Goal: Task Accomplishment & Management: Use online tool/utility

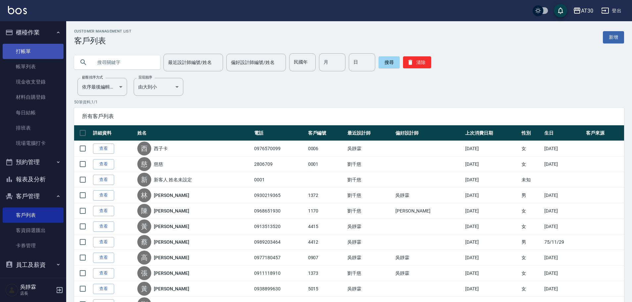
click at [50, 49] on link "打帳單" at bounding box center [33, 51] width 61 height 15
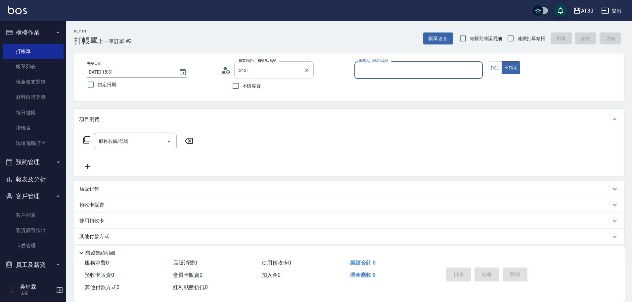
type input "[PERSON_NAME]/0926888308/3431"
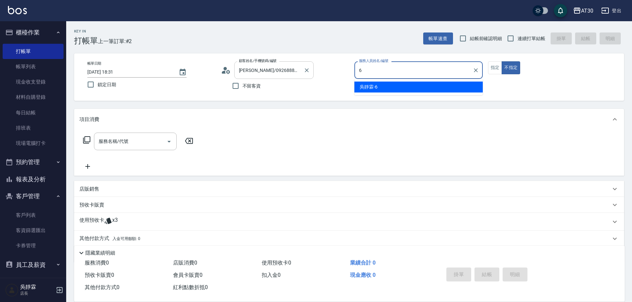
type input "[PERSON_NAME]-6"
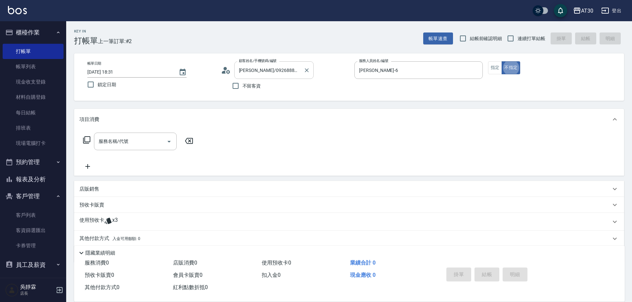
type button "false"
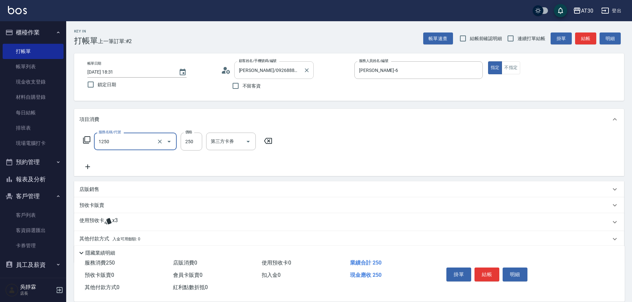
type input "洗髮250(1250)"
click at [221, 141] on input "洗-1" at bounding box center [226, 141] width 34 height 12
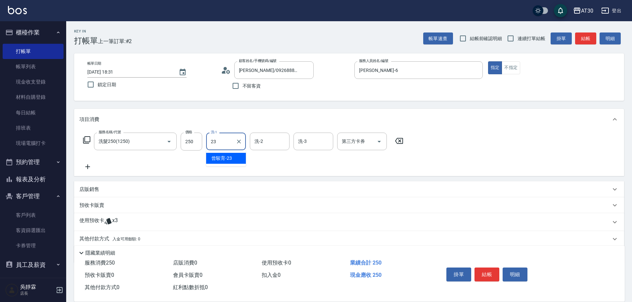
type input "[PERSON_NAME]育-23"
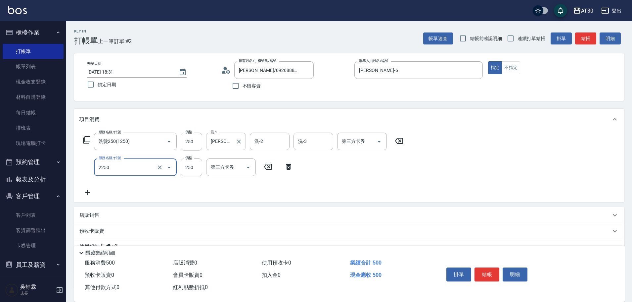
type input "剪髮(2250)"
type input "300"
click at [395, 177] on div "服務名稱/代號 洗髮250(1250) 服務名稱/代號 價格 250 價格 洗-1 [PERSON_NAME]育-23 洗-1 洗-2 洗-2 洗-3 洗-3…" at bounding box center [243, 164] width 328 height 64
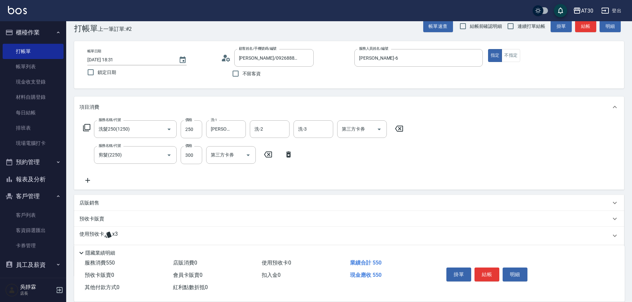
scroll to position [50, 0]
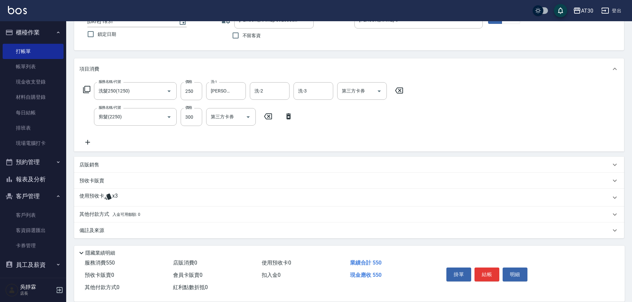
click at [103, 193] on p "使用預收卡" at bounding box center [91, 197] width 25 height 10
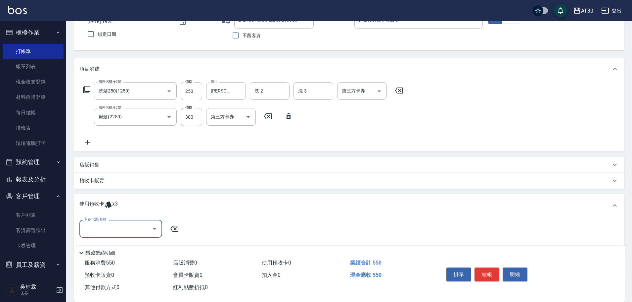
scroll to position [0, 0]
drag, startPoint x: 110, startPoint y: 227, endPoint x: 112, endPoint y: 230, distance: 4.0
click at [110, 227] on input "卡券代號/名稱" at bounding box center [115, 229] width 67 height 12
click at [130, 246] on div "綠茶包套5次4500 剩餘2張" at bounding box center [120, 245] width 83 height 11
type input "綠茶包套5次4500"
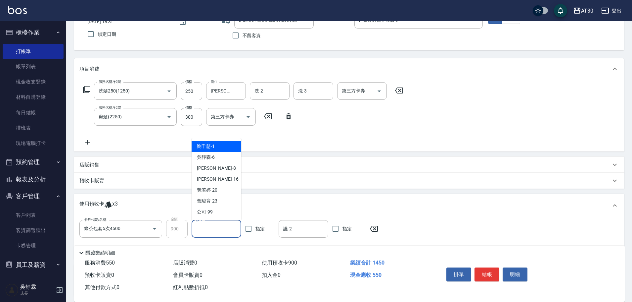
click at [209, 233] on input "護-1" at bounding box center [217, 229] width 44 height 12
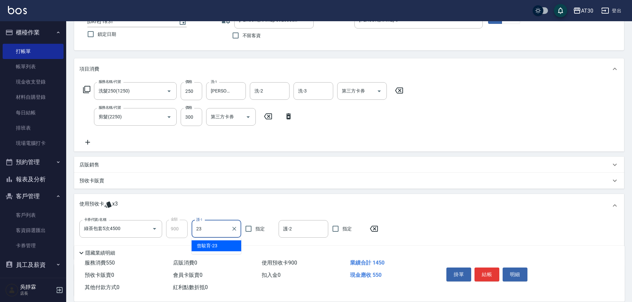
type input "[PERSON_NAME]育-23"
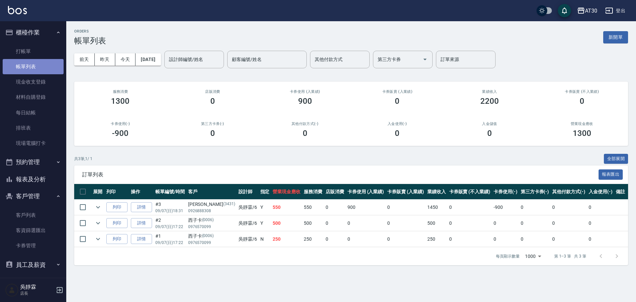
click at [34, 68] on link "帳單列表" at bounding box center [33, 66] width 61 height 15
